Goal: Find specific page/section: Find specific page/section

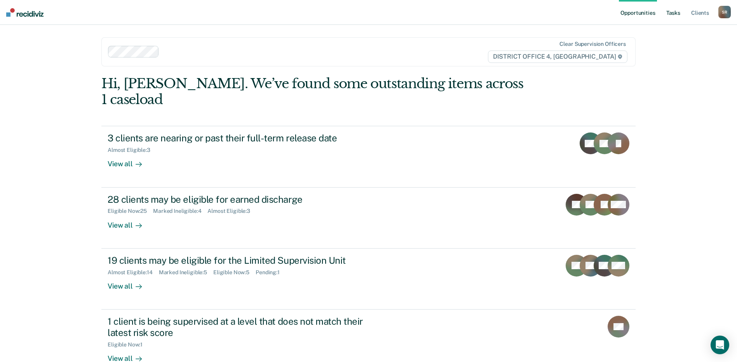
click at [673, 14] on link "Tasks" at bounding box center [673, 12] width 17 height 25
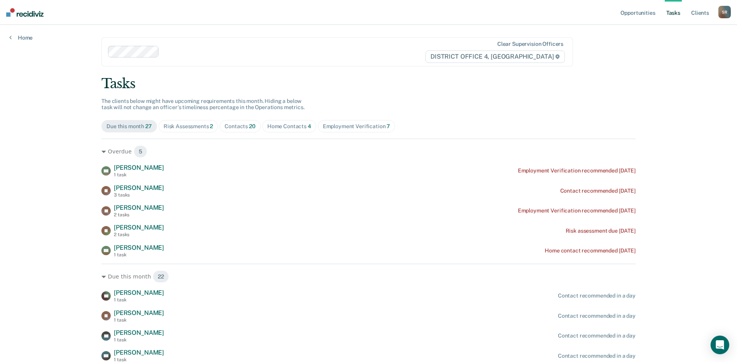
click at [346, 127] on div "Employment Verification 7" at bounding box center [357, 126] width 68 height 7
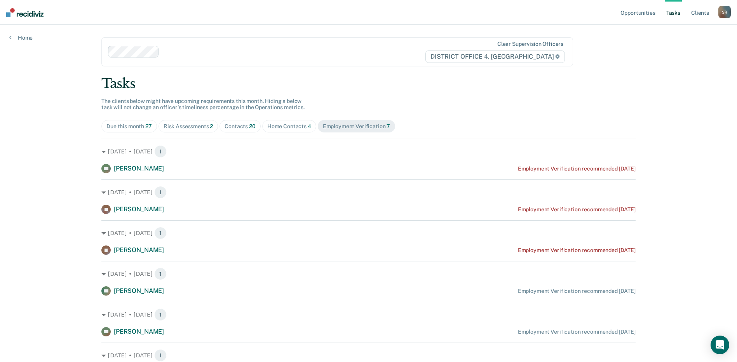
click at [287, 124] on div "Home Contacts 4" at bounding box center [289, 126] width 44 height 7
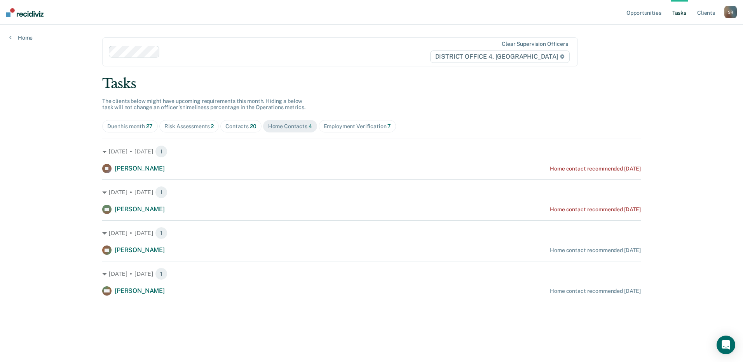
click at [234, 130] on span "Contacts 20" at bounding box center [240, 126] width 41 height 12
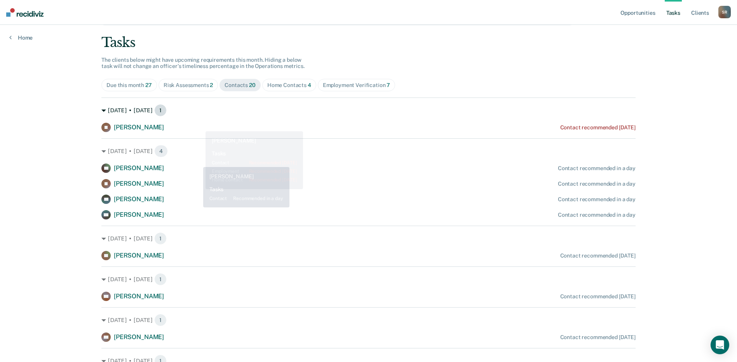
scroll to position [39, 0]
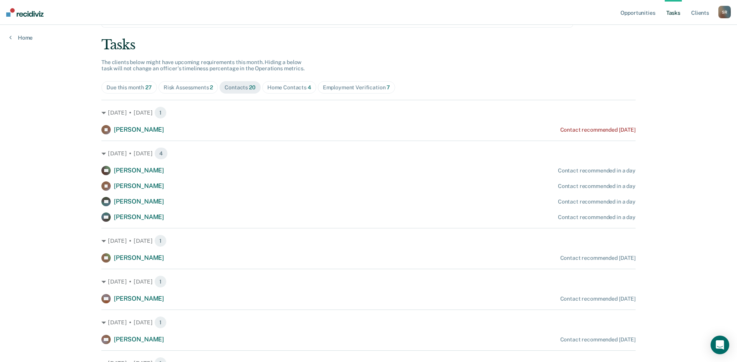
click at [191, 90] on div "Risk Assessments 2" at bounding box center [189, 87] width 50 height 7
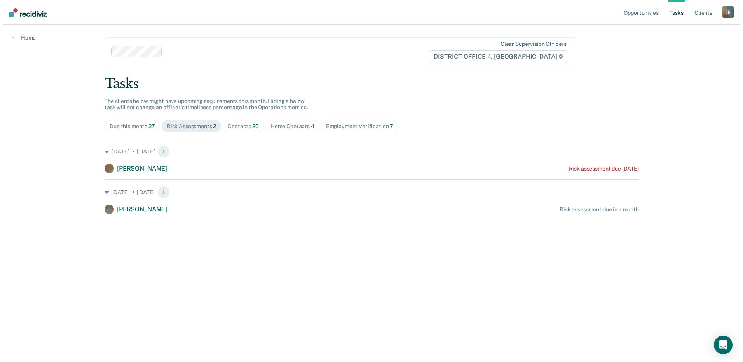
scroll to position [0, 0]
